Goal: Book appointment/travel/reservation

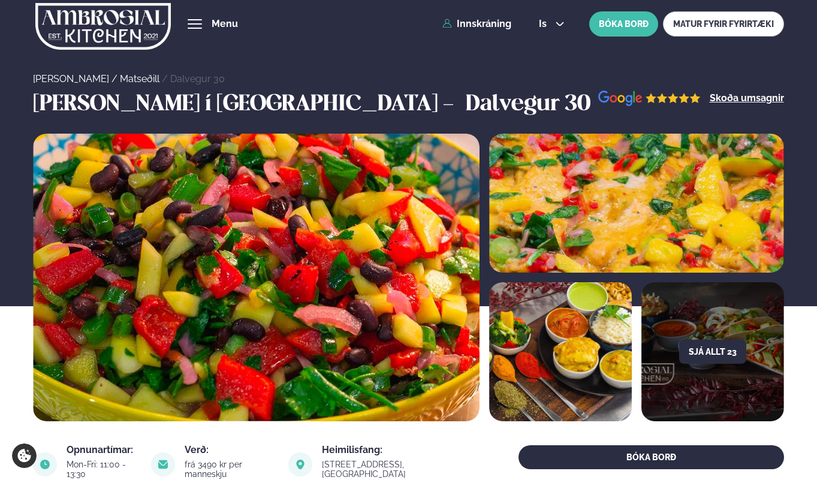
scroll to position [472, 0]
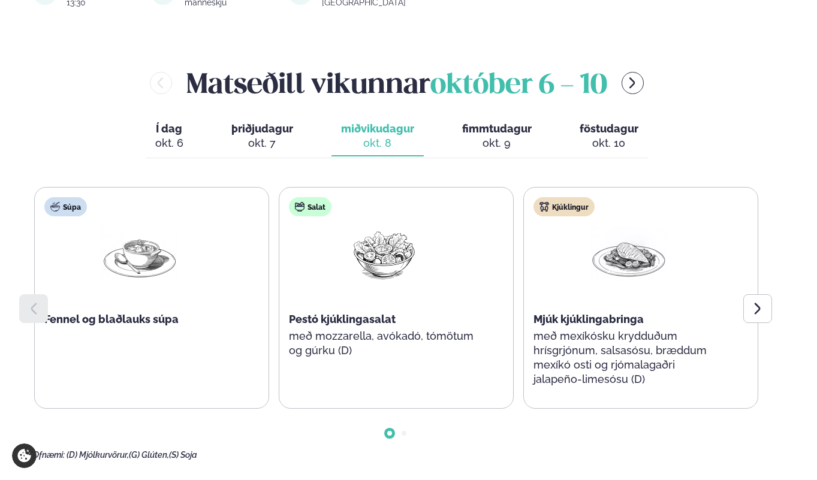
click at [764, 318] on div at bounding box center [758, 308] width 29 height 29
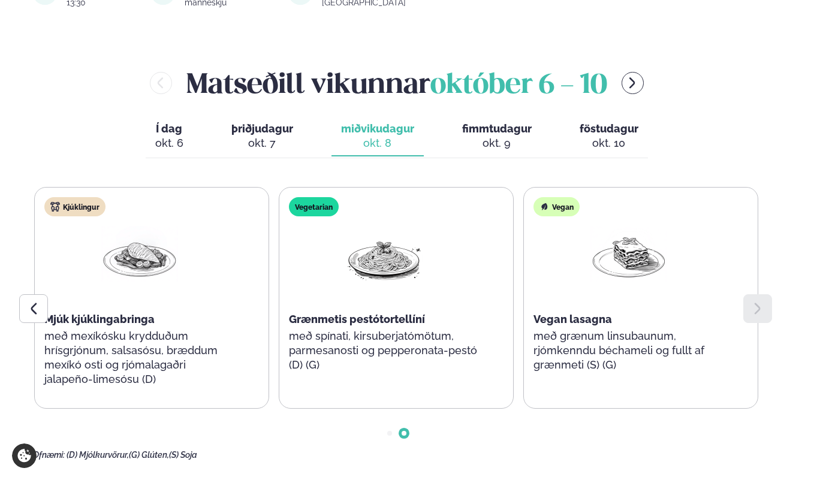
click at [37, 310] on icon at bounding box center [33, 309] width 14 height 14
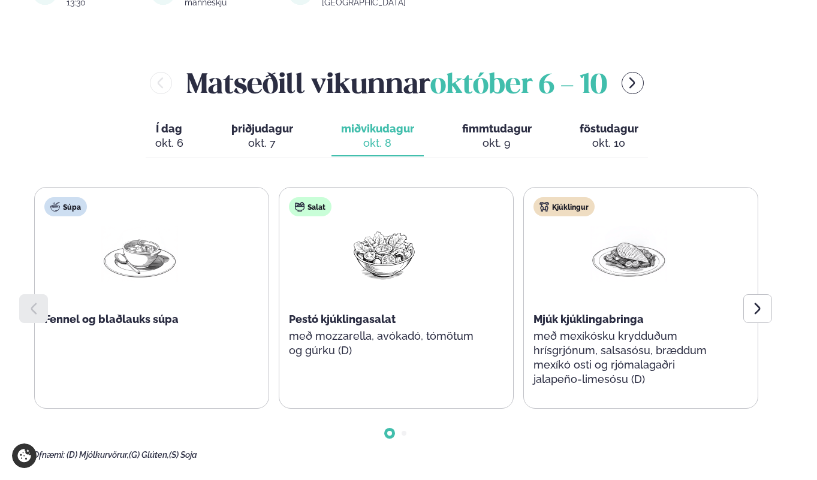
click at [763, 319] on div at bounding box center [758, 308] width 29 height 29
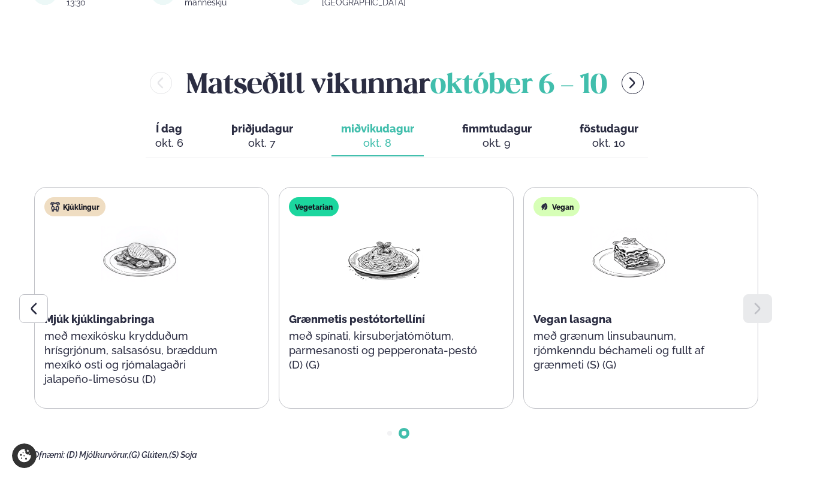
click at [494, 136] on button "fimmtudagur fim. [DATE]" at bounding box center [497, 137] width 89 height 40
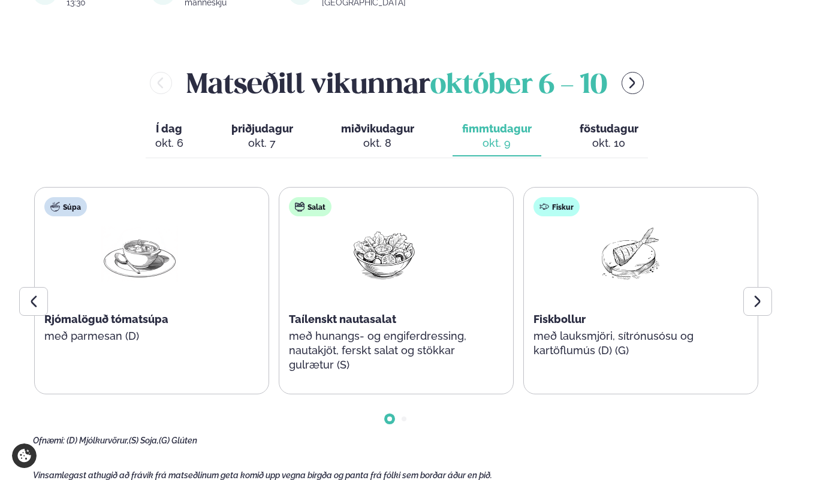
click at [766, 302] on div at bounding box center [758, 301] width 29 height 29
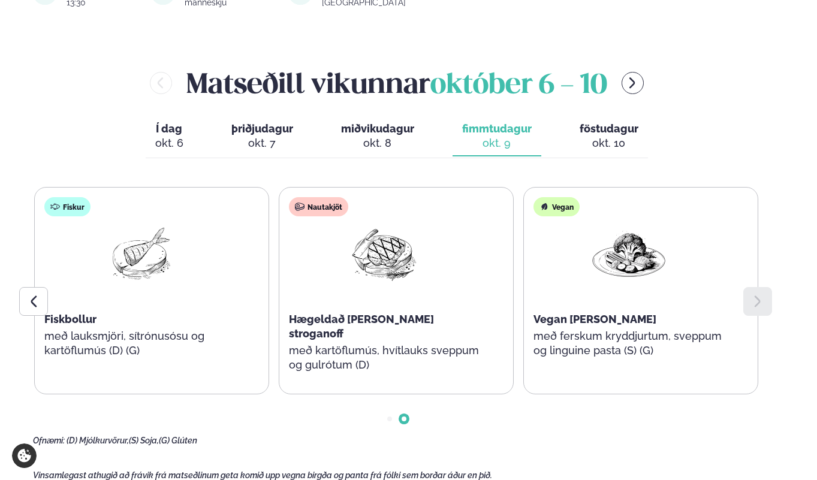
click at [35, 303] on icon at bounding box center [33, 301] width 14 height 14
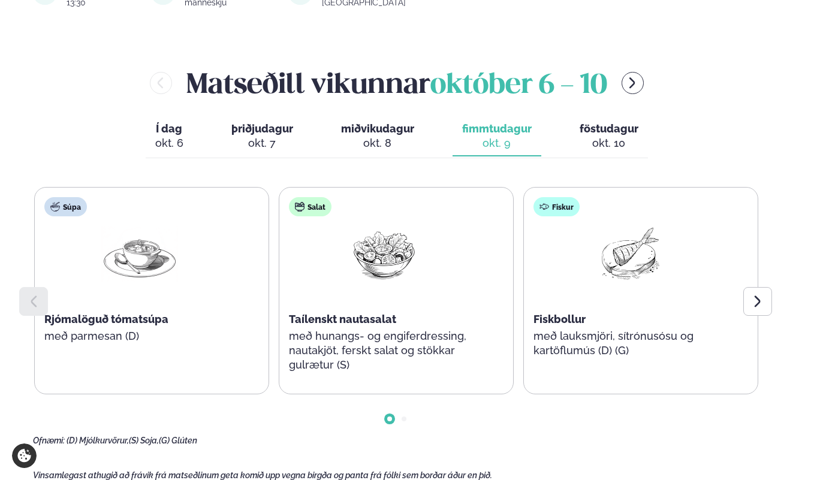
click at [762, 306] on icon at bounding box center [758, 301] width 14 height 14
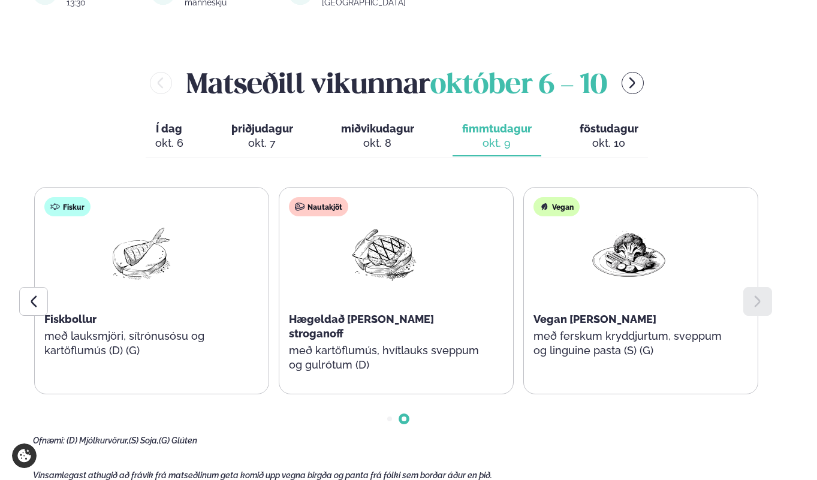
click at [30, 302] on icon at bounding box center [33, 301] width 14 height 14
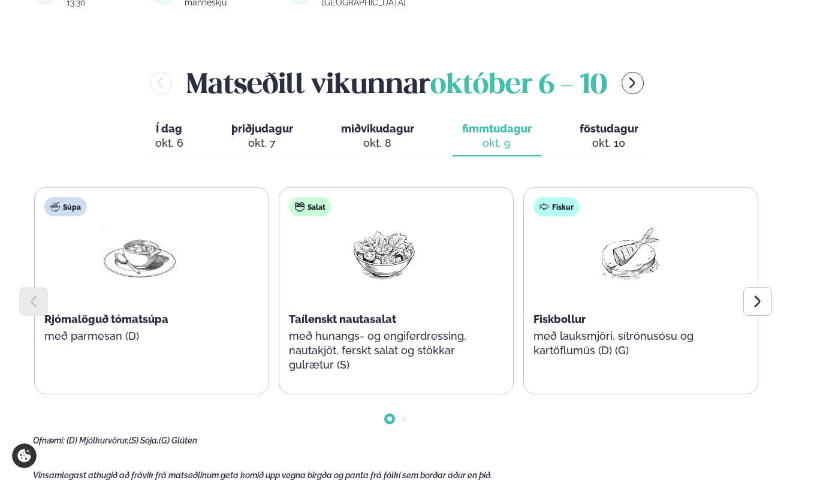
click at [761, 308] on icon at bounding box center [758, 301] width 14 height 14
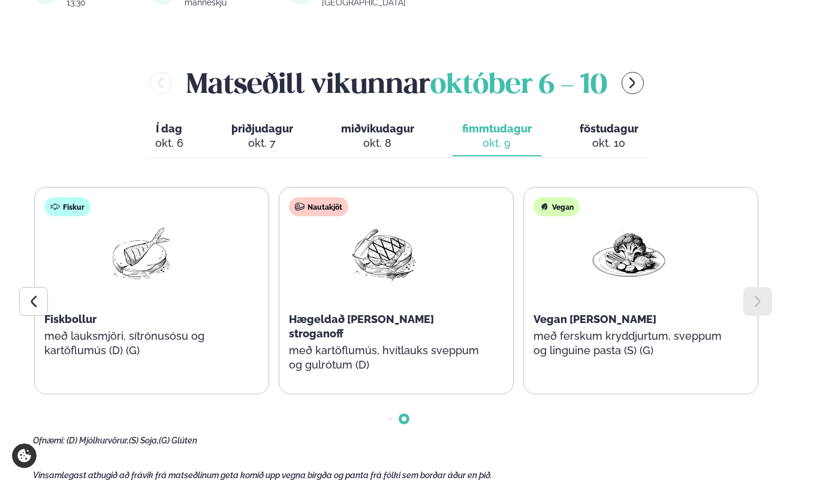
click at [33, 305] on icon at bounding box center [33, 301] width 14 height 14
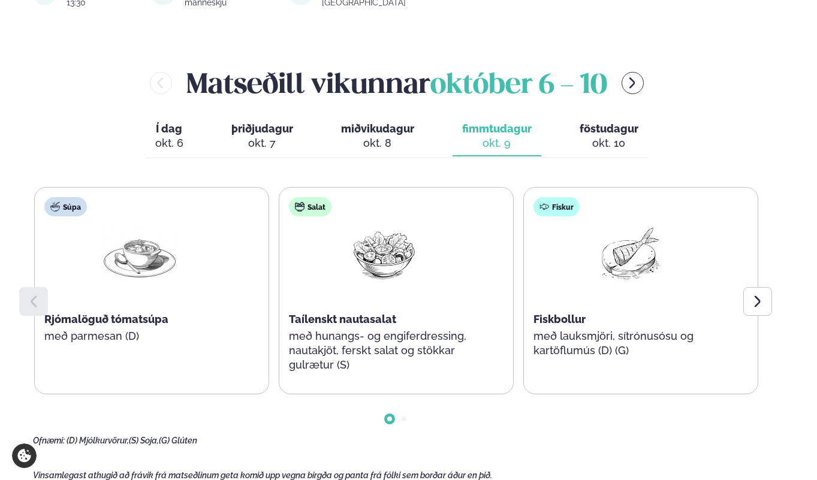
click at [762, 305] on icon at bounding box center [758, 301] width 14 height 14
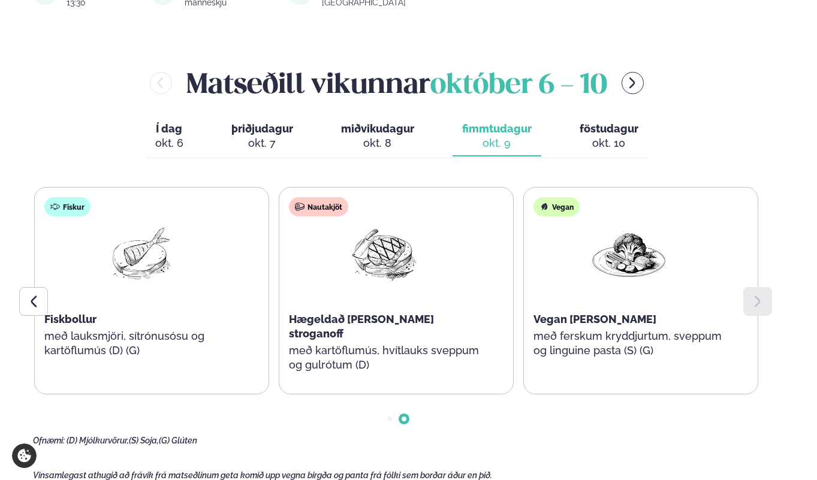
click at [599, 138] on div "okt. 10" at bounding box center [609, 143] width 59 height 14
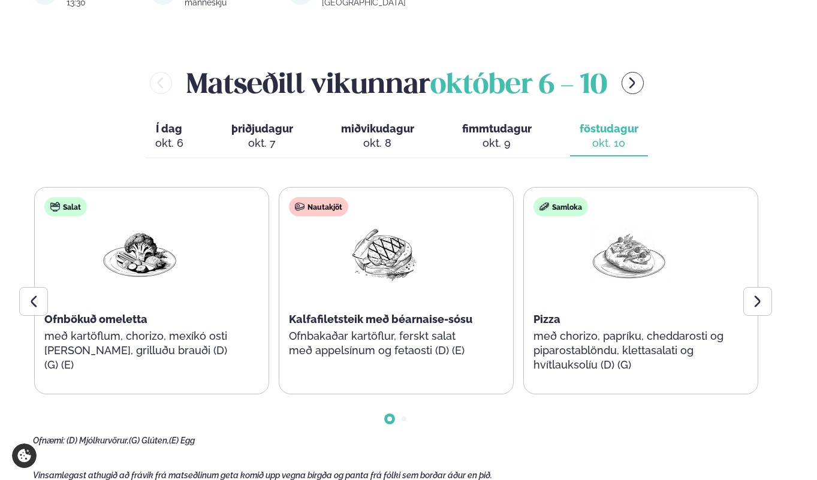
click at [759, 310] on div at bounding box center [758, 301] width 29 height 29
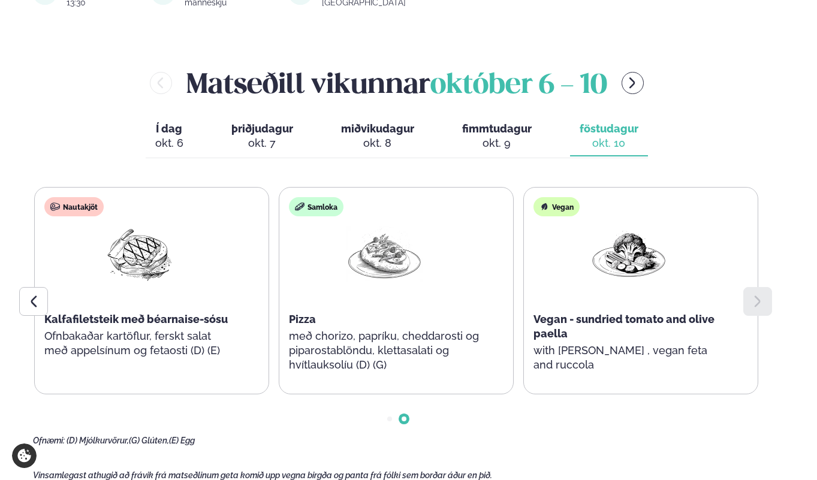
click at [31, 306] on icon at bounding box center [33, 301] width 14 height 14
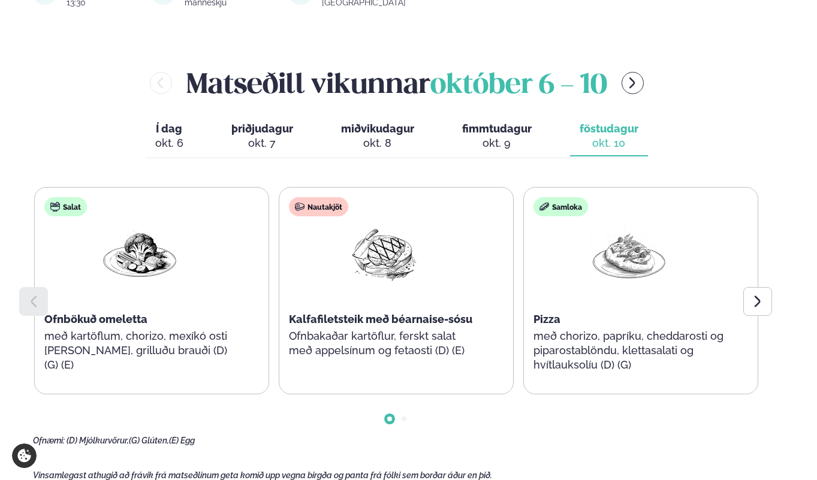
click at [636, 83] on icon "menu-btn-right" at bounding box center [633, 83] width 14 height 14
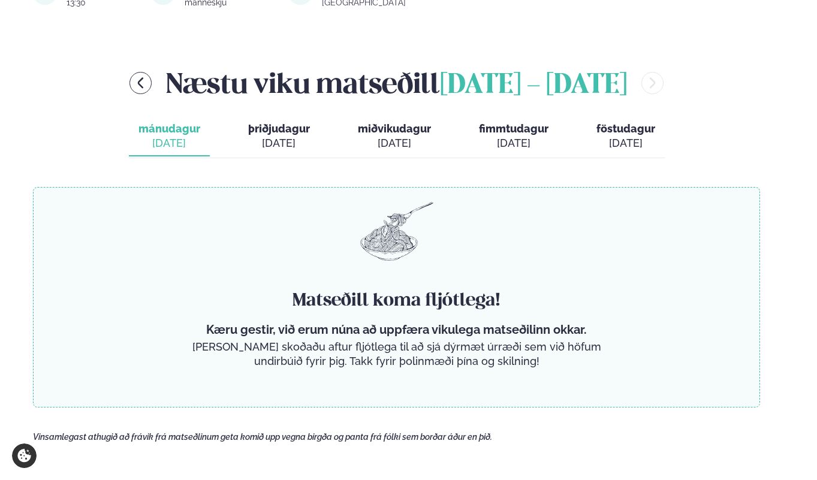
click at [137, 87] on icon "menu-btn-left" at bounding box center [141, 83] width 14 height 14
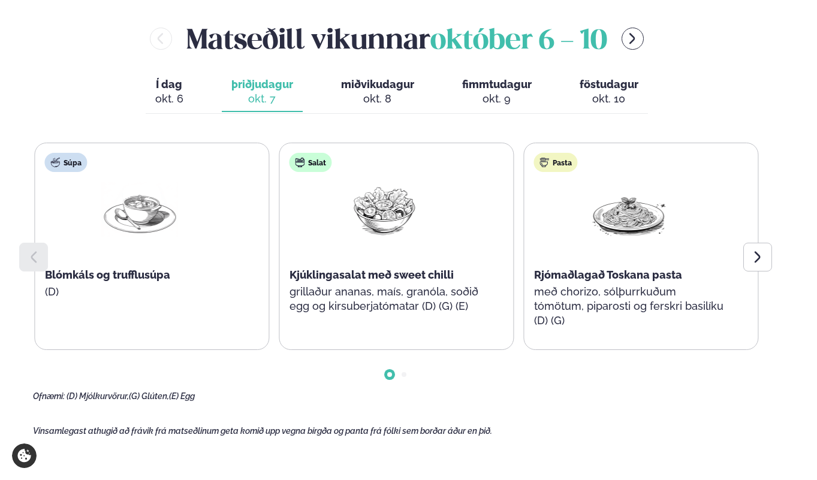
scroll to position [519, 0]
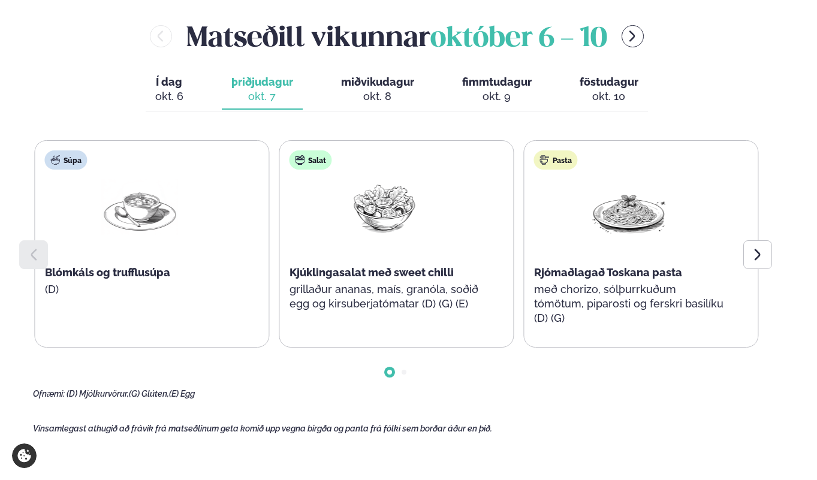
click at [489, 83] on span "fimmtudagur" at bounding box center [497, 82] width 70 height 13
